Goal: Navigation & Orientation: Find specific page/section

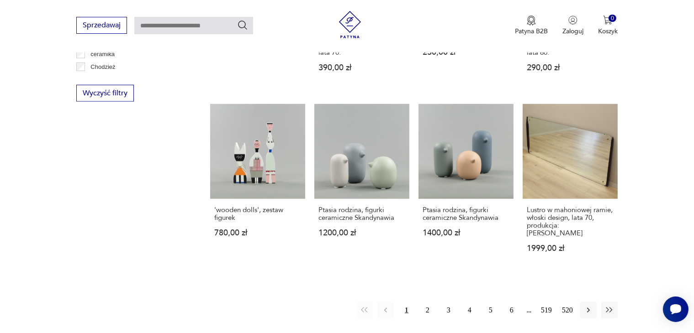
scroll to position [921, 0]
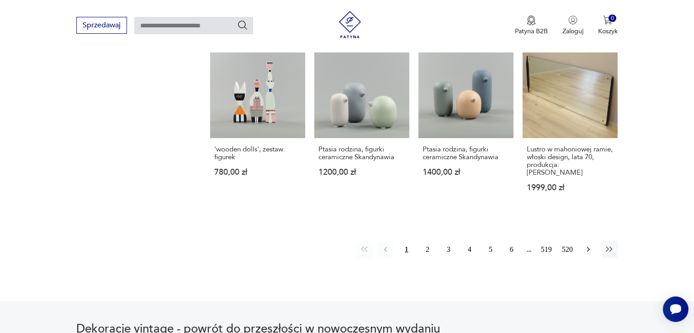
click at [589, 248] on icon "button" at bounding box center [588, 250] width 3 height 5
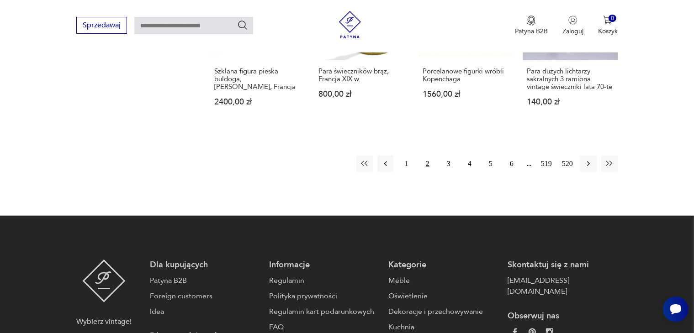
scroll to position [985, 0]
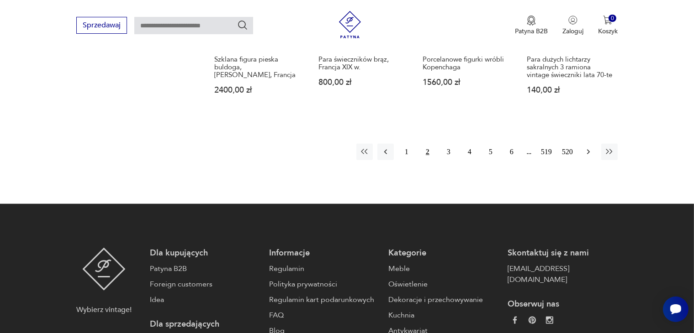
click at [589, 148] on icon "button" at bounding box center [588, 152] width 9 height 9
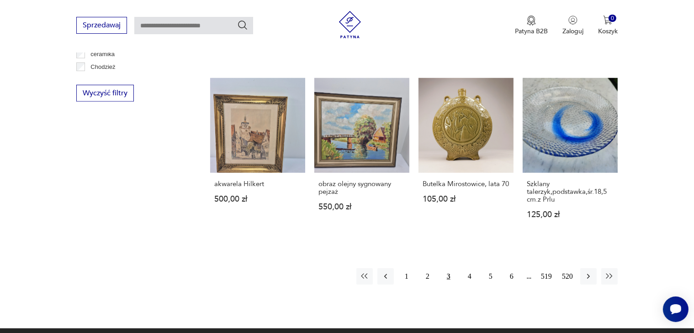
scroll to position [893, 0]
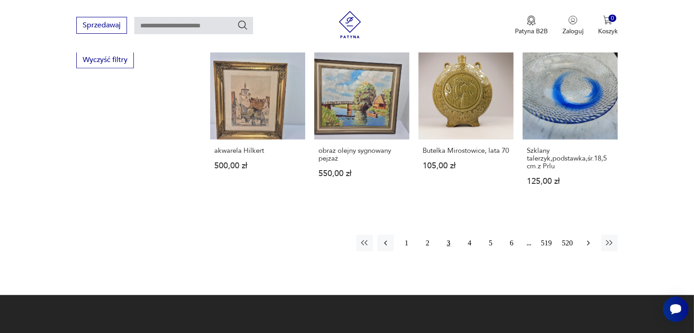
click at [589, 239] on icon "button" at bounding box center [588, 243] width 9 height 9
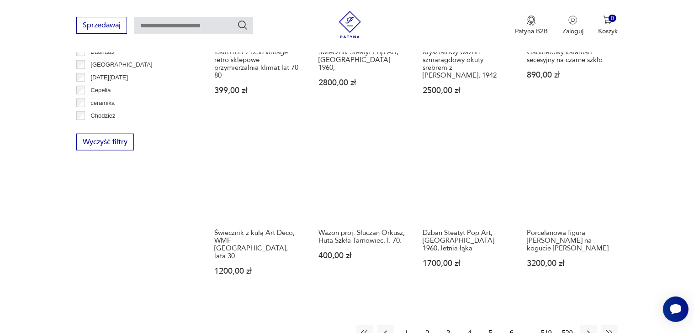
scroll to position [860, 0]
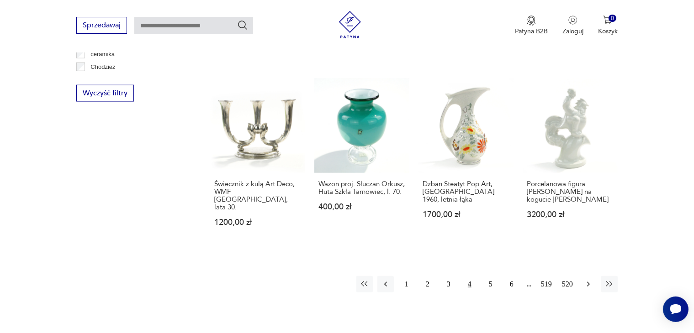
click at [589, 282] on icon "button" at bounding box center [588, 284] width 3 height 5
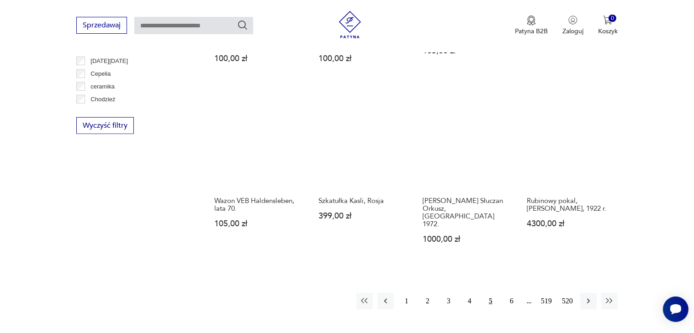
scroll to position [799, 0]
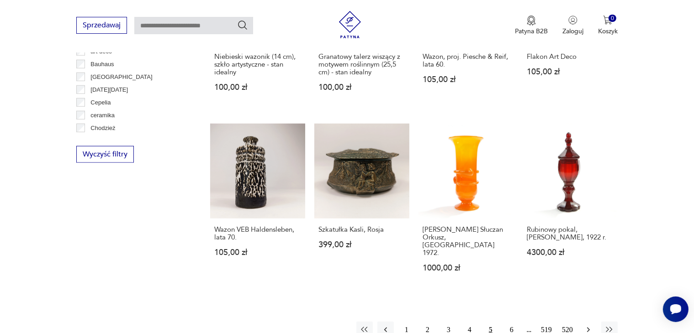
click at [588, 328] on icon "button" at bounding box center [588, 330] width 3 height 5
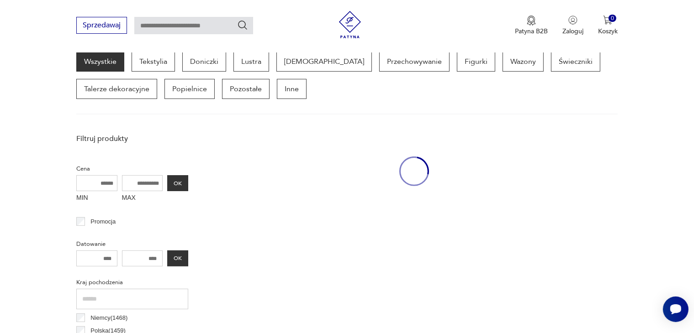
scroll to position [242, 0]
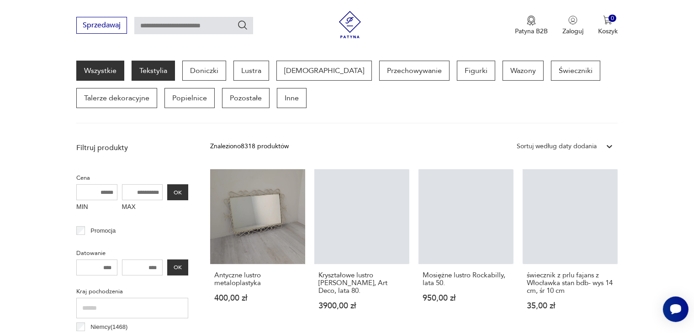
click at [159, 76] on p "Tekstylia" at bounding box center [153, 71] width 43 height 20
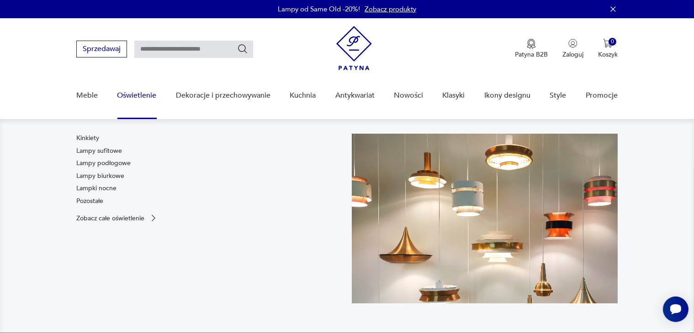
click at [132, 94] on link "Oświetlenie" at bounding box center [136, 95] width 39 height 35
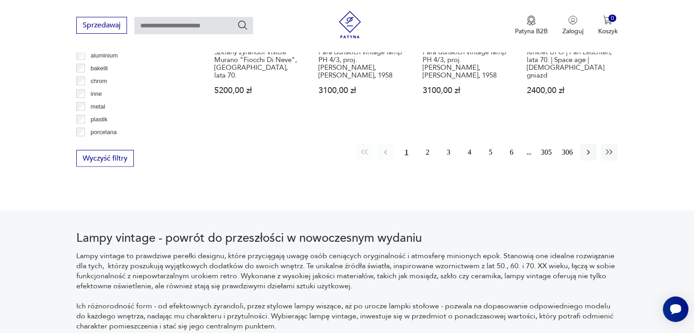
scroll to position [979, 0]
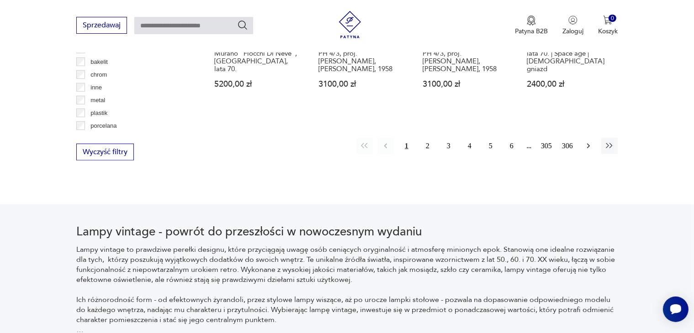
click at [590, 142] on icon "button" at bounding box center [588, 146] width 9 height 9
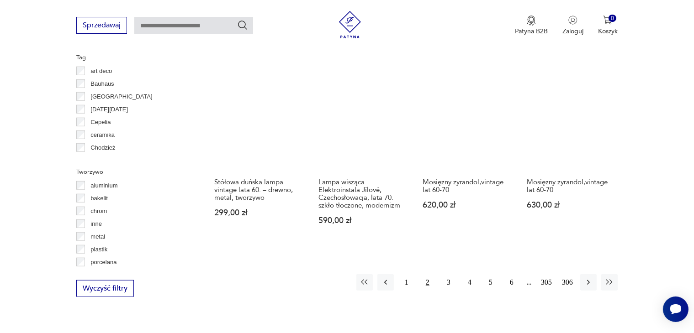
scroll to position [860, 0]
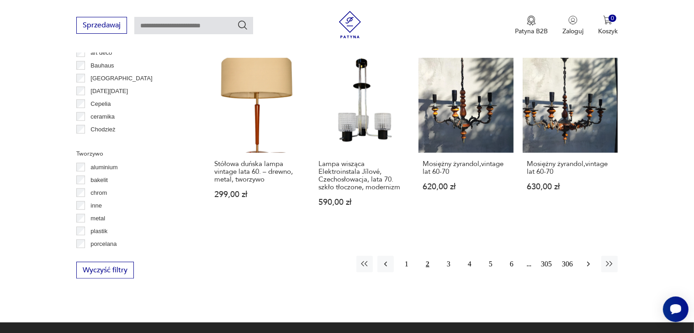
click at [589, 260] on icon "button" at bounding box center [588, 264] width 9 height 9
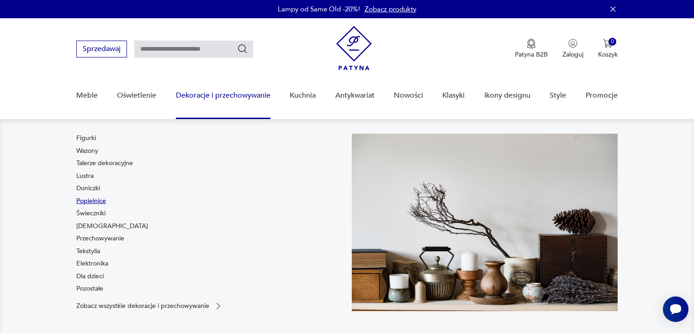
click at [93, 200] on link "Popielnice" at bounding box center [91, 201] width 30 height 9
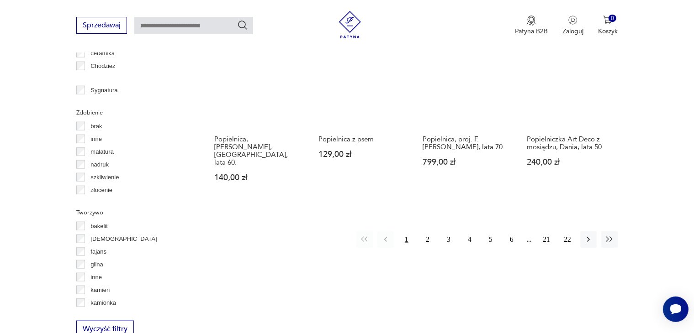
scroll to position [988, 0]
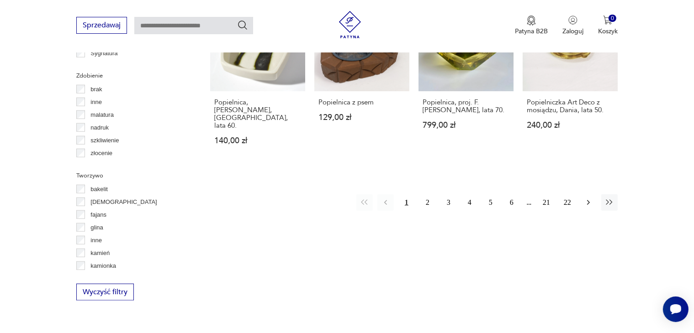
click at [590, 198] on icon "button" at bounding box center [588, 202] width 9 height 9
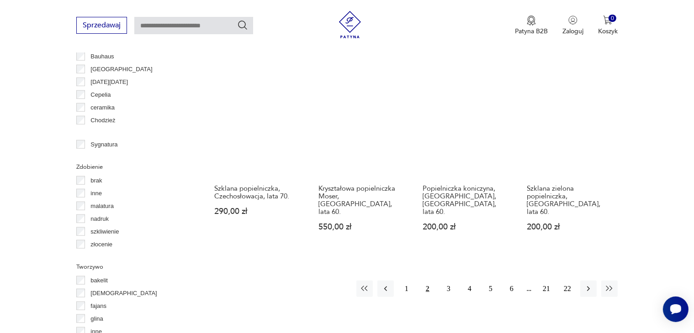
scroll to position [906, 0]
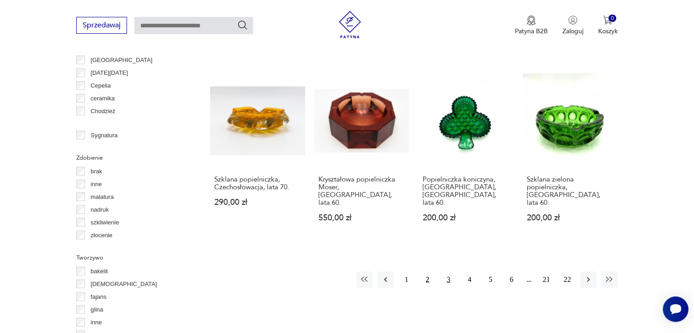
click at [449, 272] on button "3" at bounding box center [448, 280] width 16 height 16
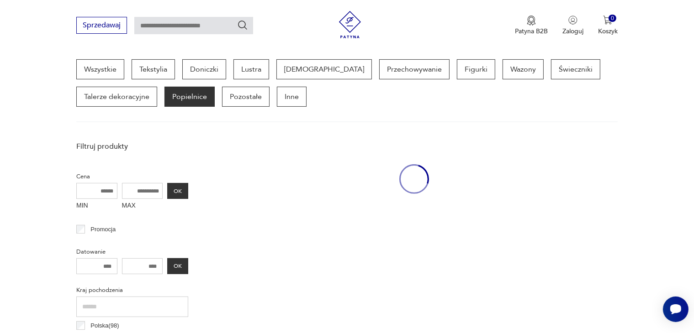
scroll to position [242, 0]
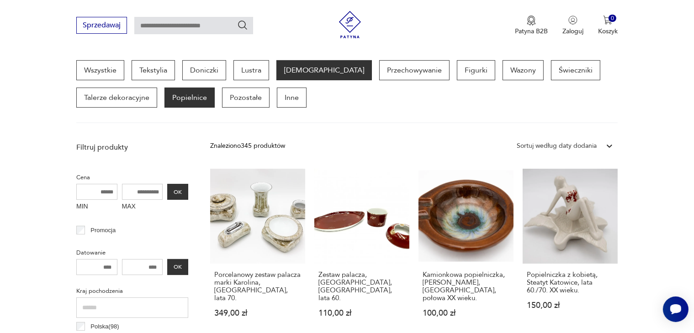
click at [301, 68] on p "[DEMOGRAPHIC_DATA]" at bounding box center [323, 70] width 95 height 20
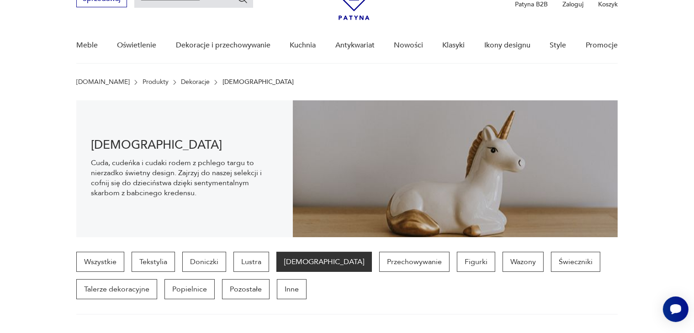
scroll to position [2, 0]
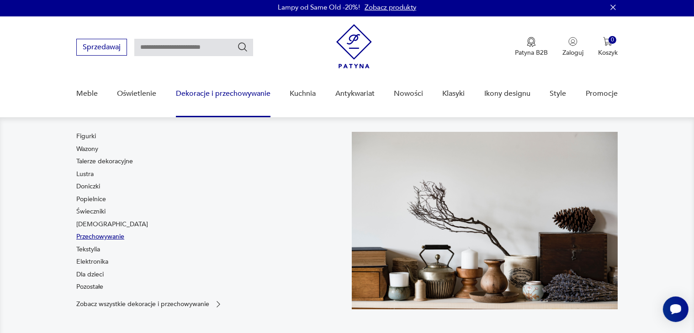
click at [118, 237] on link "Przechowywanie" at bounding box center [100, 236] width 48 height 9
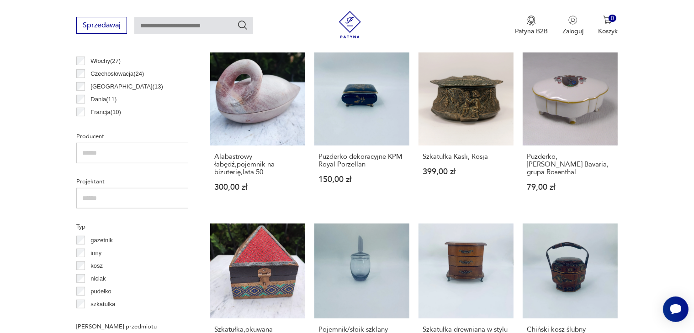
scroll to position [825, 0]
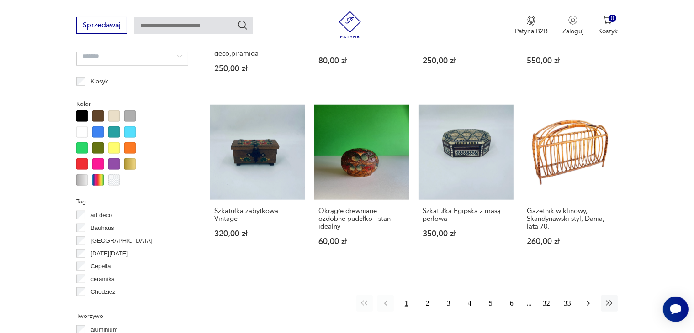
click at [589, 299] on icon "button" at bounding box center [588, 303] width 9 height 9
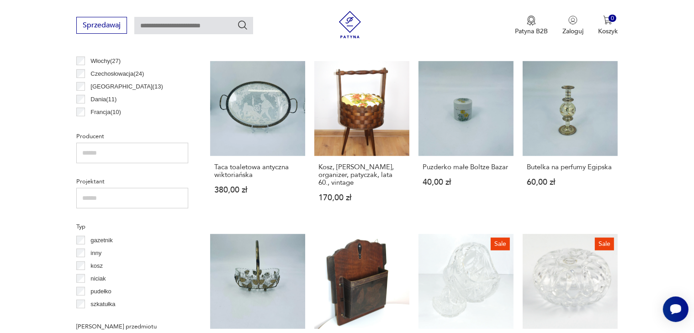
scroll to position [97, 0]
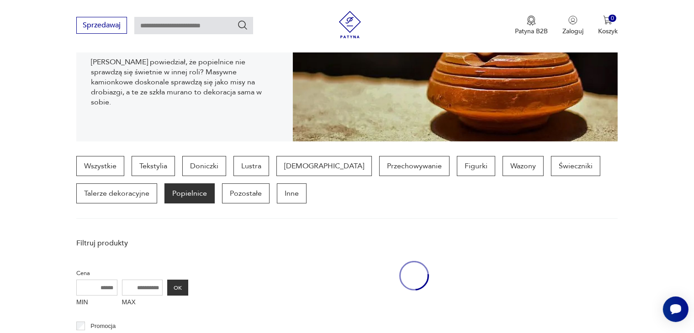
scroll to position [242, 0]
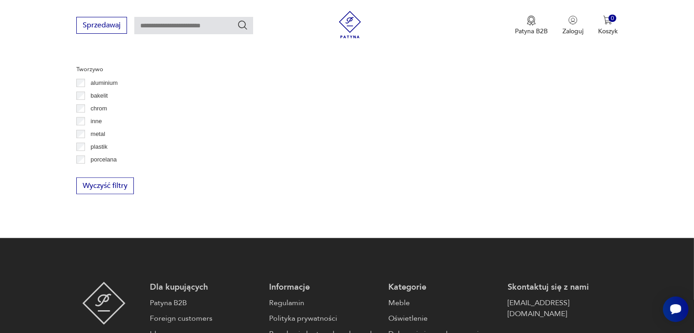
scroll to position [872, 0]
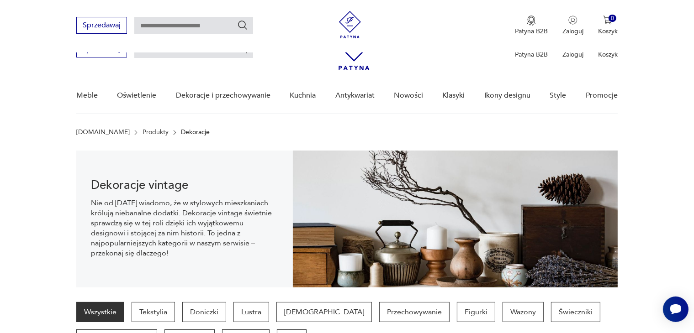
scroll to position [242, 0]
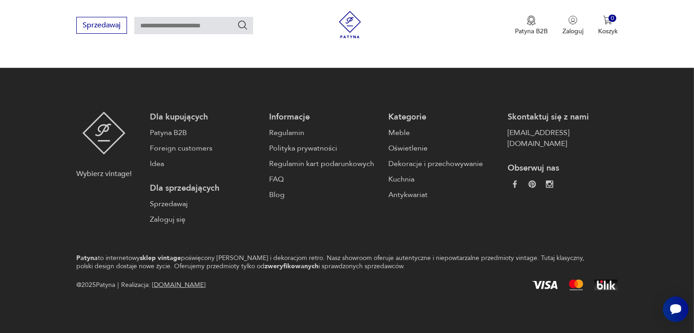
scroll to position [985, 0]
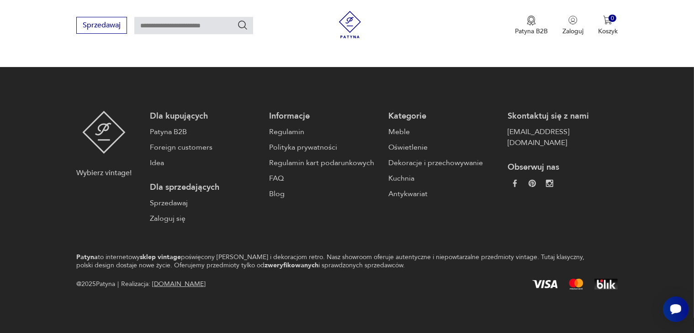
scroll to position [985, 0]
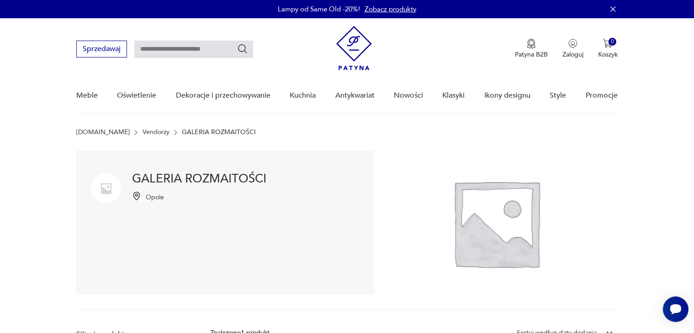
scroll to position [188, 0]
